Goal: Information Seeking & Learning: Learn about a topic

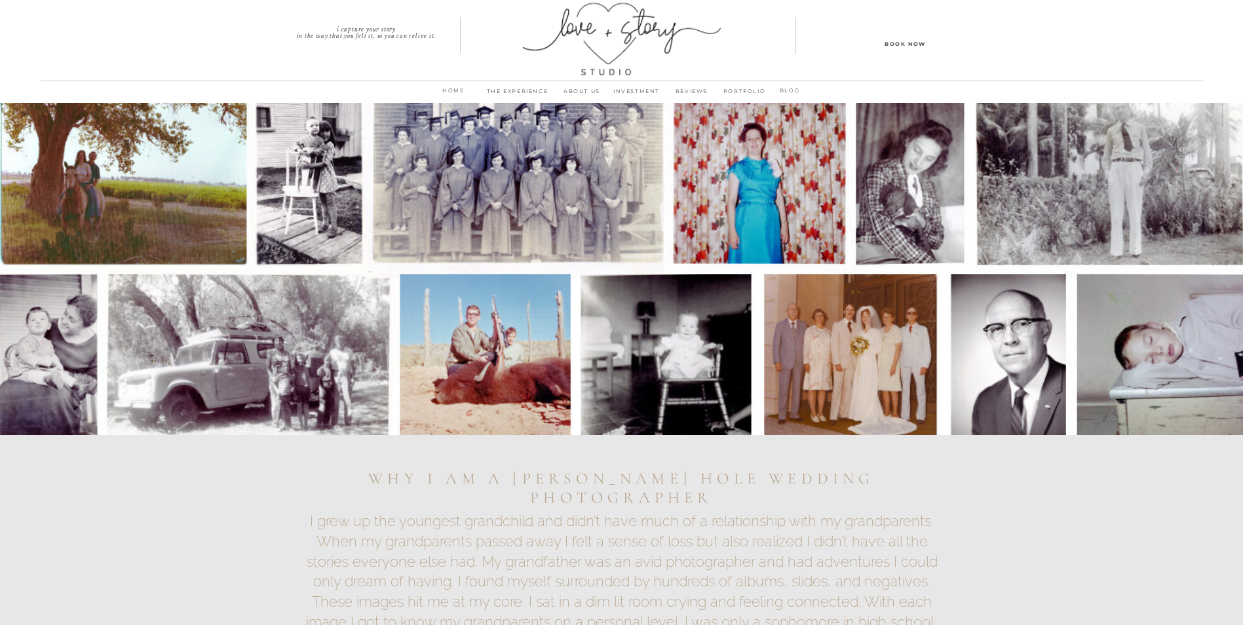
click at [643, 89] on p "INVESTMENT" at bounding box center [637, 95] width 55 height 18
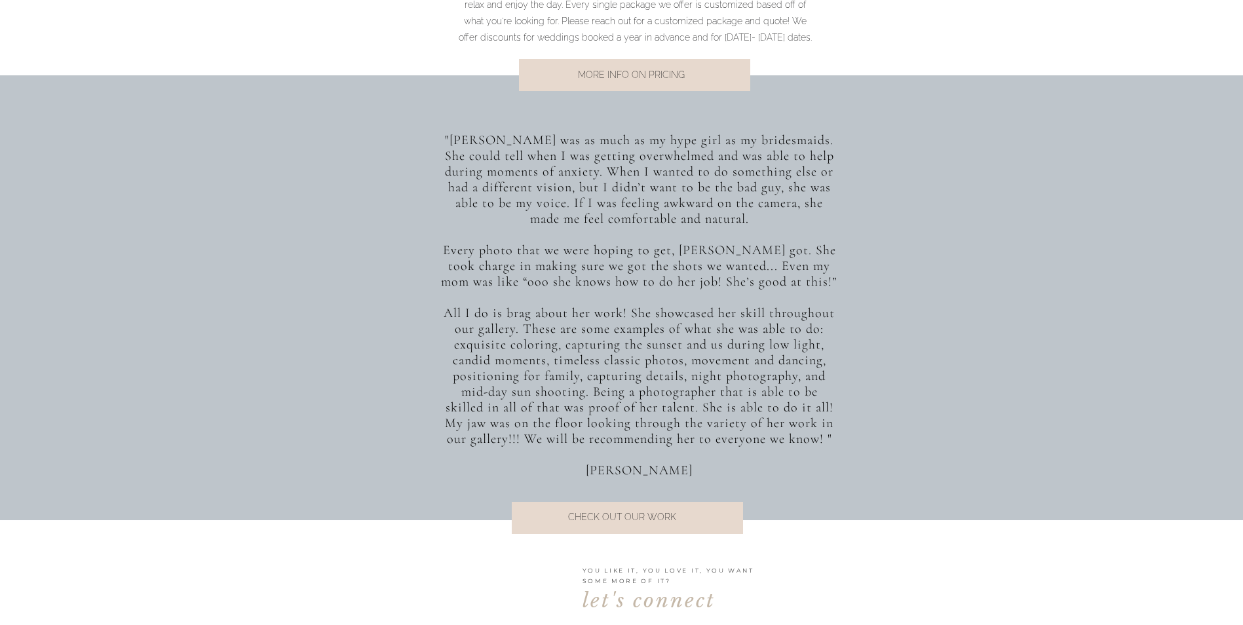
scroll to position [1084, 0]
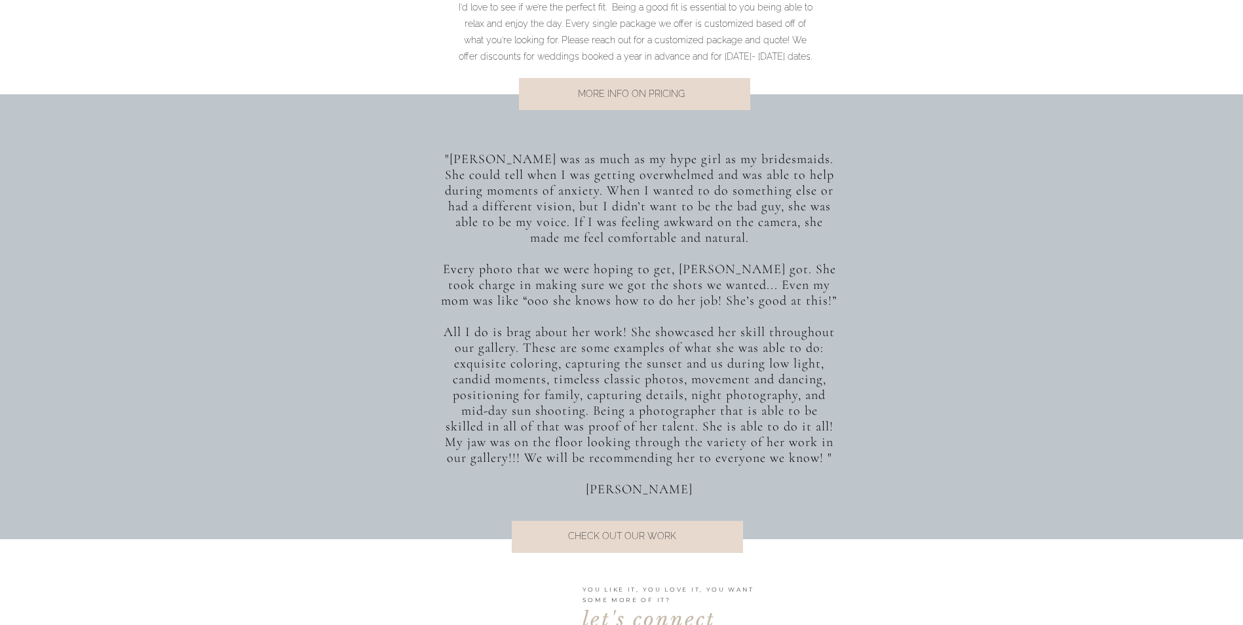
click at [632, 102] on p "MORE INFO ON PRICING" at bounding box center [631, 95] width 265 height 18
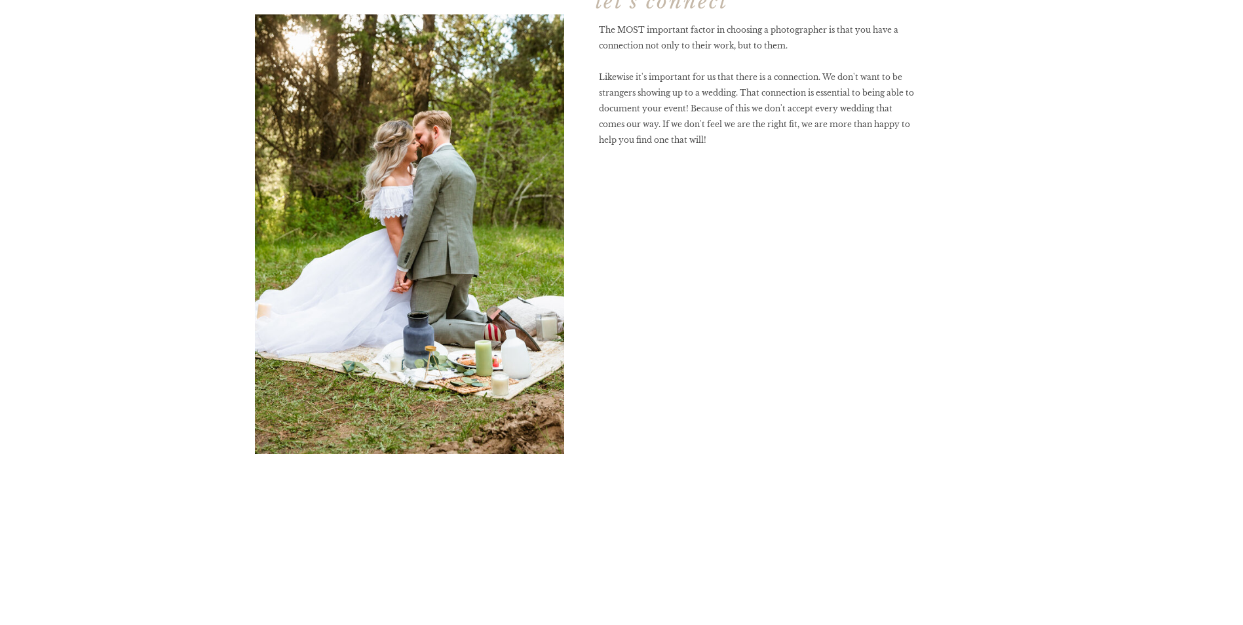
scroll to position [4457, 0]
